Goal: Find specific page/section: Find specific page/section

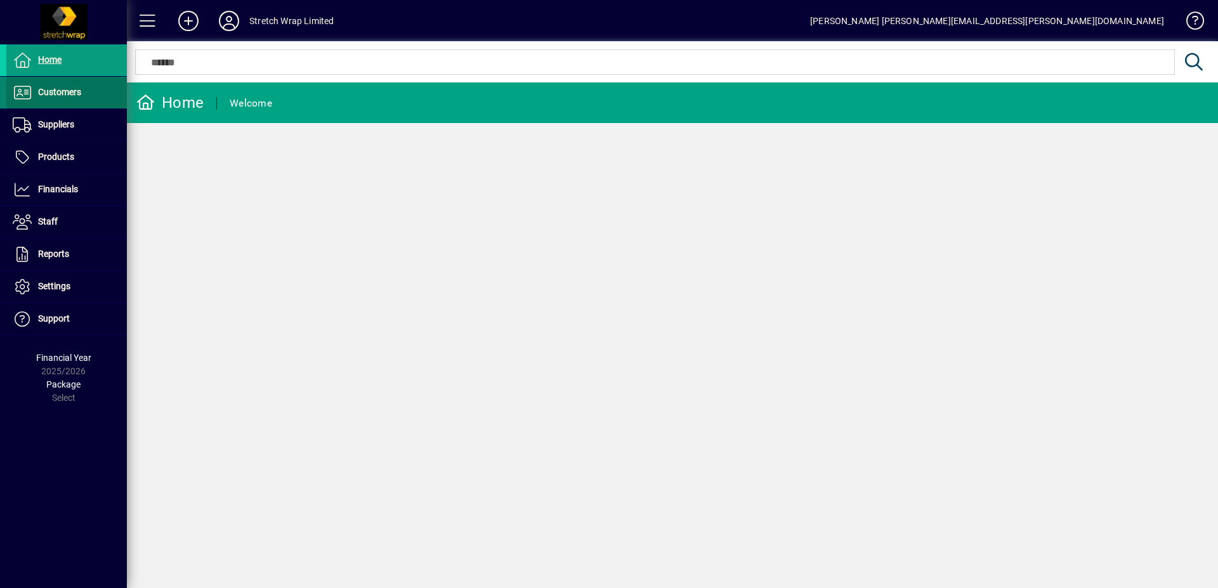
click at [52, 89] on span "Customers" at bounding box center [59, 92] width 43 height 10
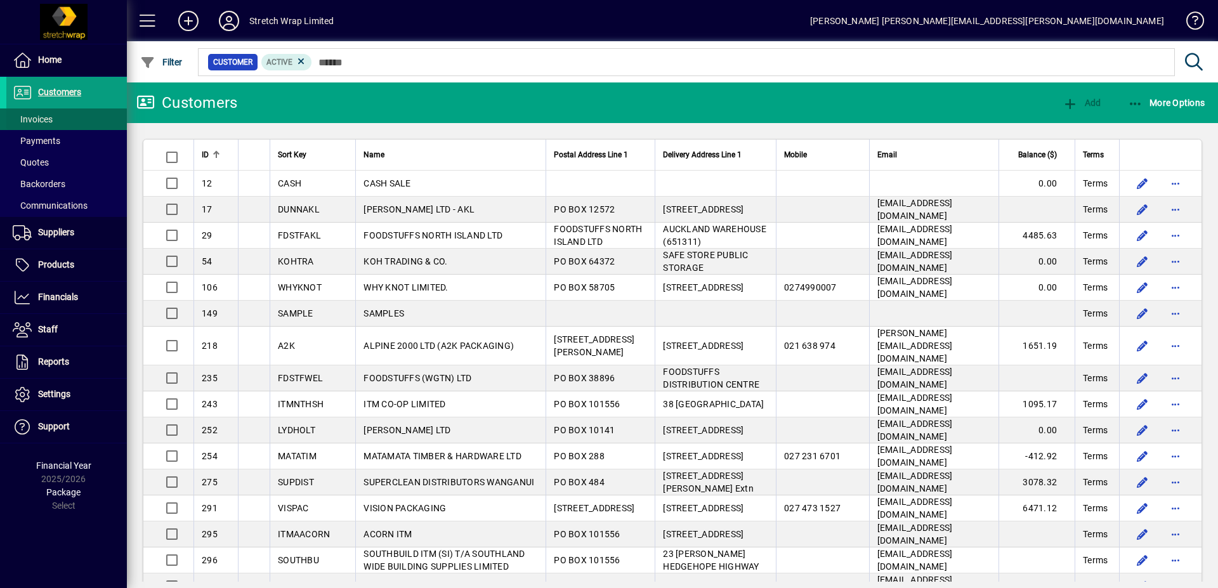
click at [51, 117] on span "Invoices" at bounding box center [33, 119] width 40 height 10
